Goal: Information Seeking & Learning: Understand process/instructions

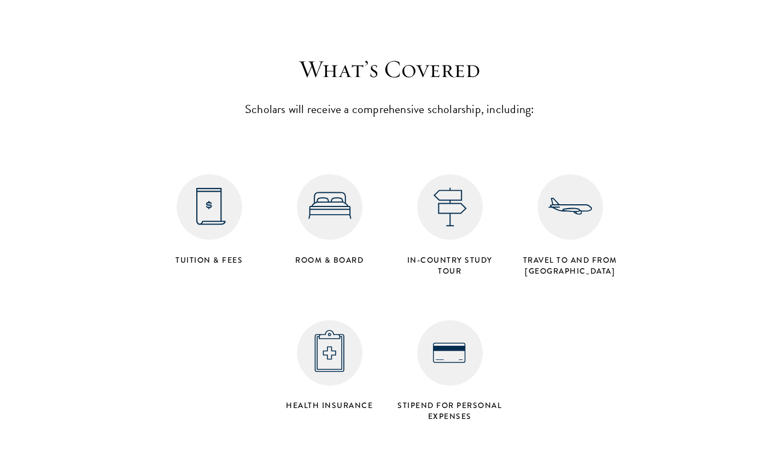
scroll to position [4340, 0]
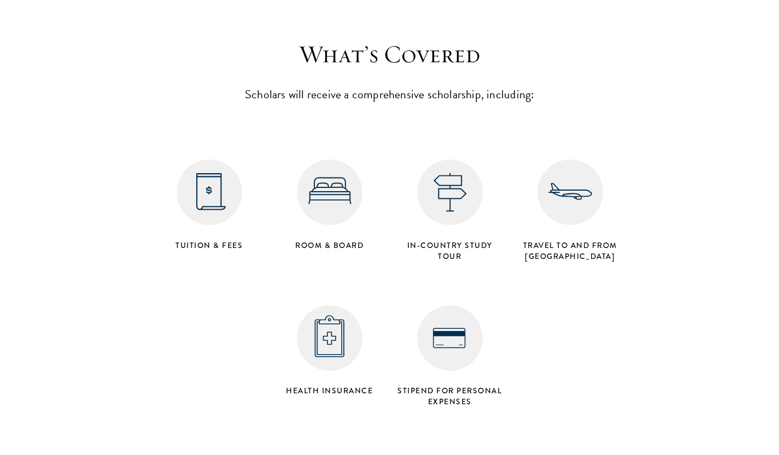
click at [219, 160] on img at bounding box center [209, 193] width 66 height 66
click at [203, 240] on h4 "Tuition & Fees" at bounding box center [209, 245] width 109 height 11
click at [199, 160] on img at bounding box center [209, 193] width 66 height 66
click at [326, 160] on img at bounding box center [330, 193] width 66 height 66
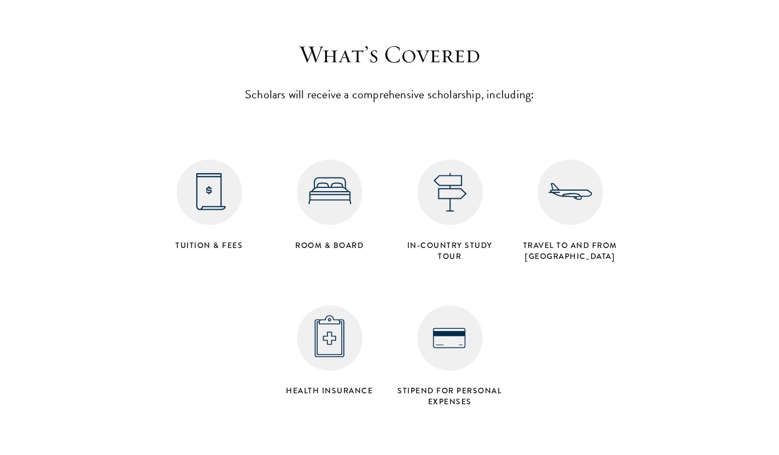
drag, startPoint x: 326, startPoint y: 158, endPoint x: 317, endPoint y: 226, distance: 68.2
click at [317, 226] on div "Tuition & Fees Room & Board in-country study tour Travel to and from [GEOGRAPHI…" at bounding box center [389, 266] width 481 height 291
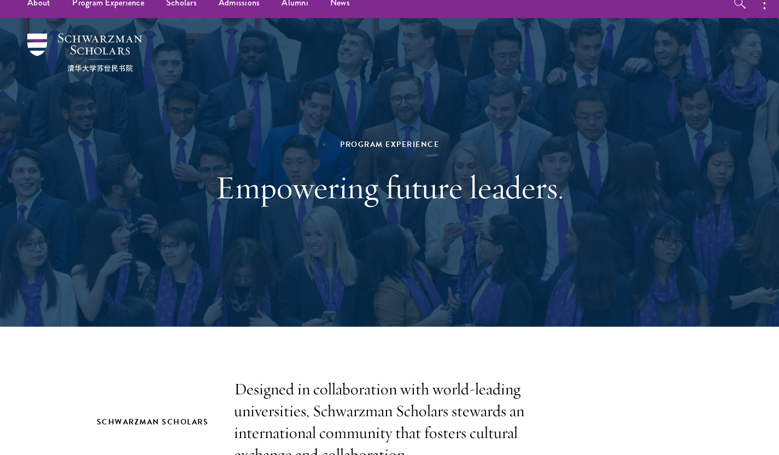
scroll to position [0, 0]
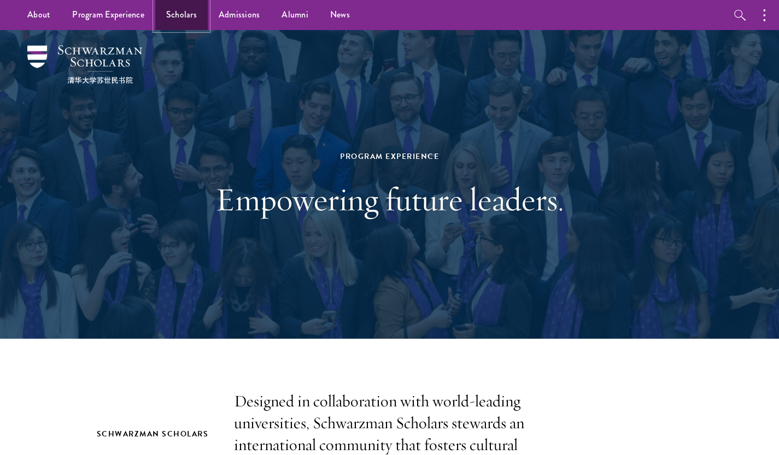
click at [185, 17] on link "Scholars" at bounding box center [181, 15] width 52 height 30
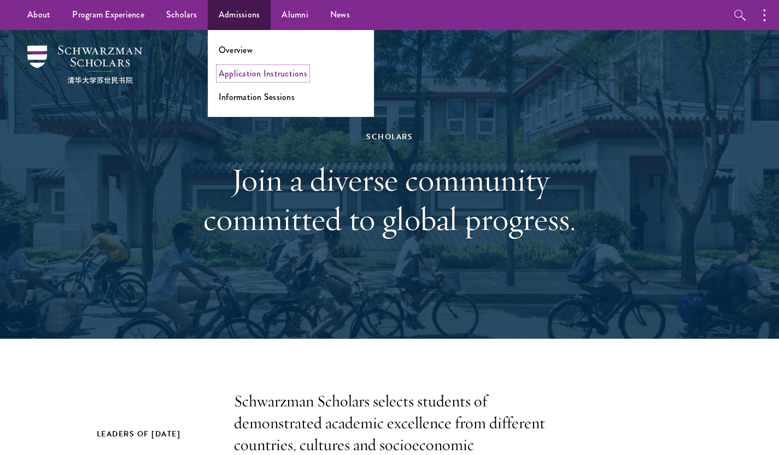
click at [236, 76] on link "Application Instructions" at bounding box center [263, 73] width 89 height 13
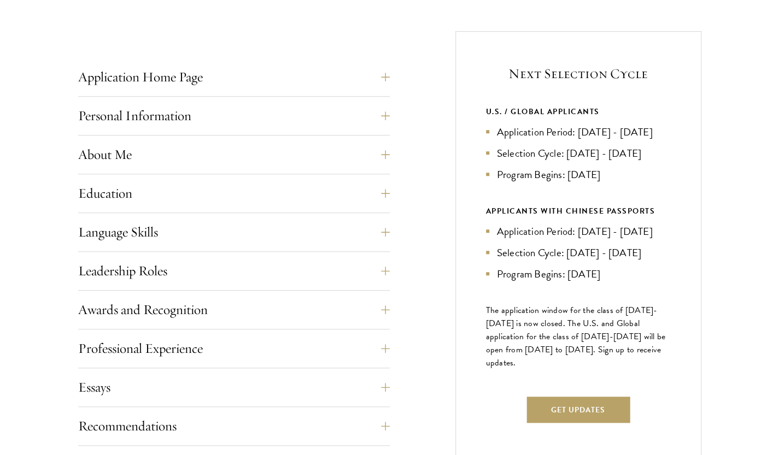
scroll to position [416, 0]
